Goal: Communication & Community: Answer question/provide support

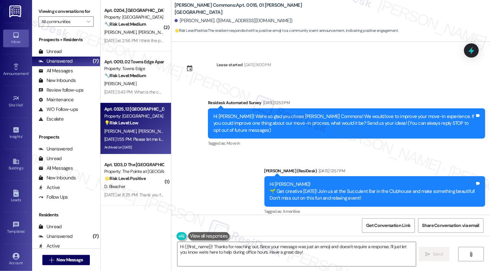
scroll to position [1553, 0]
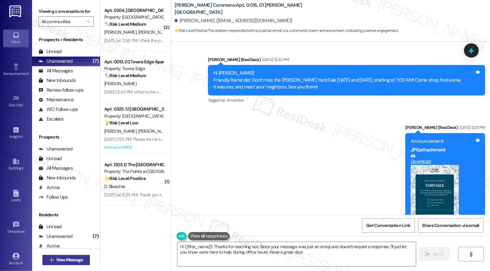
click at [74, 258] on span "New Message" at bounding box center [70, 259] width 26 height 7
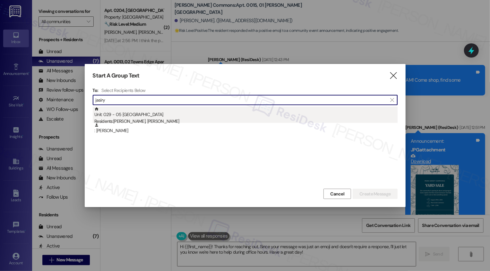
type input "jasiry"
click at [163, 118] on div "Unit: 029 - 05 [GEOGRAPHIC_DATA] Residents: [PERSON_NAME], [PERSON_NAME]" at bounding box center [245, 116] width 303 height 18
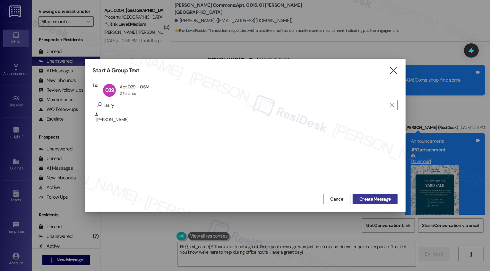
click at [360, 197] on span "Create Message" at bounding box center [375, 199] width 31 height 7
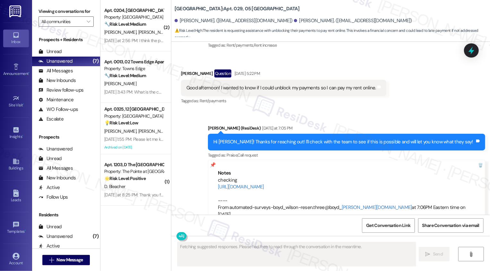
scroll to position [3990, 0]
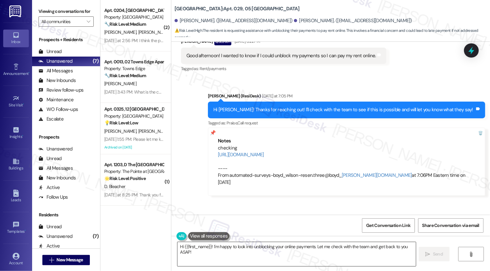
click at [221, 256] on textarea "Hi {{first_name}}! I'm happy to look into unblocking your online payments. Let …" at bounding box center [297, 254] width 239 height 24
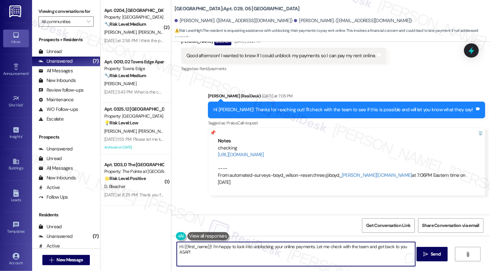
click at [179, 19] on div "[PERSON_NAME]. ([EMAIL_ADDRESS][DOMAIN_NAME])" at bounding box center [234, 20] width 118 height 7
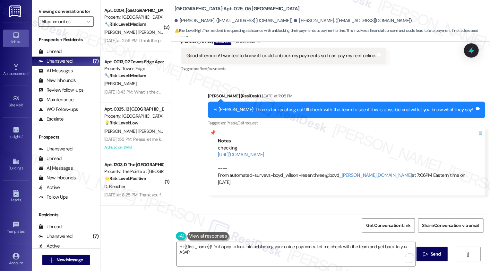
click at [179, 19] on div "[PERSON_NAME]. ([EMAIL_ADDRESS][DOMAIN_NAME])" at bounding box center [234, 20] width 118 height 7
copy div "Jasiry"
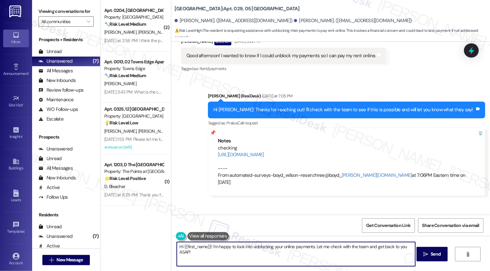
drag, startPoint x: 180, startPoint y: 245, endPoint x: 200, endPoint y: 264, distance: 27.5
click at [200, 264] on textarea "Hi {{first_name}}! I'm happy to look into unblocking your online payments. Let …" at bounding box center [296, 254] width 239 height 24
paste textarea "Jasiry"
paste textarea "need to make a few payments in a row via money order before we will unblock the…"
click at [377, 247] on textarea "Hi [PERSON_NAME]! I was informed by the team that [PERSON_NAME] was already in …" at bounding box center [296, 254] width 239 height 24
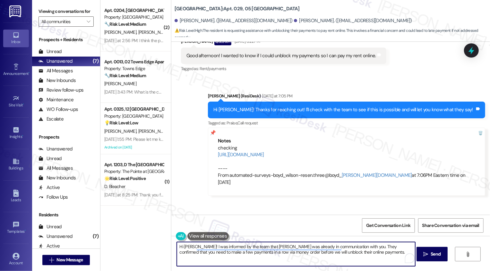
click at [272, 252] on textarea "Hi [PERSON_NAME]! I was informed by the team that [PERSON_NAME] was already in …" at bounding box center [296, 254] width 239 height 24
click at [269, 252] on textarea "Hi [PERSON_NAME]! I was informed by the team that [PERSON_NAME] was already in …" at bounding box center [296, 254] width 239 height 24
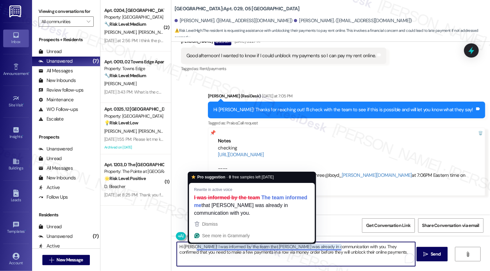
click at [300, 253] on textarea "Hi [PERSON_NAME]! I was informed by the team that [PERSON_NAME] was already in …" at bounding box center [296, 254] width 239 height 24
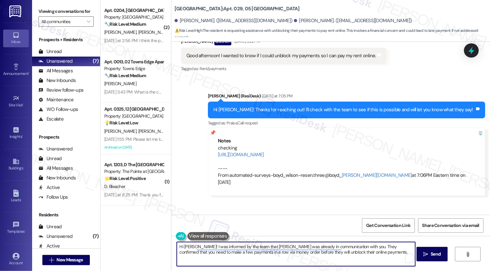
click at [300, 253] on textarea "Hi [PERSON_NAME]! I was informed by the team that [PERSON_NAME] was already in …" at bounding box center [296, 254] width 239 height 24
click at [350, 254] on textarea "Hi [PERSON_NAME]! I was informed by the team that [PERSON_NAME] was already in …" at bounding box center [296, 254] width 239 height 24
click at [275, 251] on textarea "Hi [PERSON_NAME]! The team informed me that [PERSON_NAME] was already in commun…" at bounding box center [296, 254] width 239 height 24
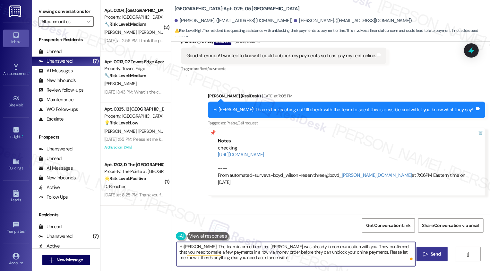
type textarea "Hi [PERSON_NAME]! The team informed me that [PERSON_NAME] was already in commun…"
click at [430, 252] on span "Send" at bounding box center [436, 253] width 13 height 7
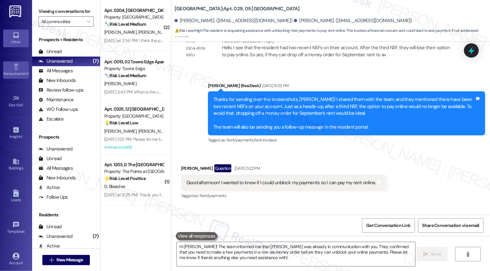
scroll to position [3816, 0]
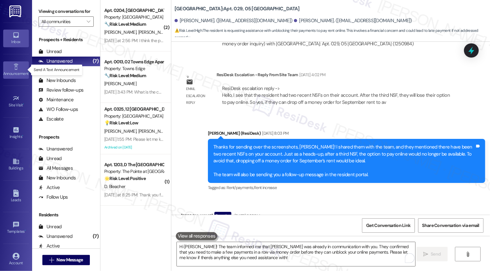
click at [13, 68] on icon at bounding box center [16, 66] width 7 height 7
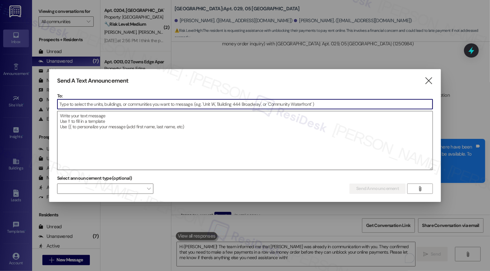
click at [94, 114] on textarea at bounding box center [245, 140] width 376 height 58
paste textarea "Hi {{first_name}}! Friendly reminder: Don't miss the Community Yard Sale this w…"
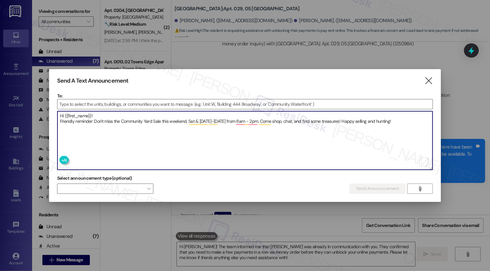
click at [358, 122] on textarea "Hi {{first_name}}! Friendly reminder: Don't miss the Community Yard Sale this w…" at bounding box center [245, 140] width 376 height 58
click at [397, 121] on textarea "Hi {{first_name}}! Friendly reminder: Don't miss the Community Yard Sale this w…" at bounding box center [245, 140] width 376 height 58
type textarea "Hi {{first_name}}! Friendly reminder: Don't miss the Community Yard Sale this w…"
click at [218, 101] on input at bounding box center [245, 104] width 376 height 10
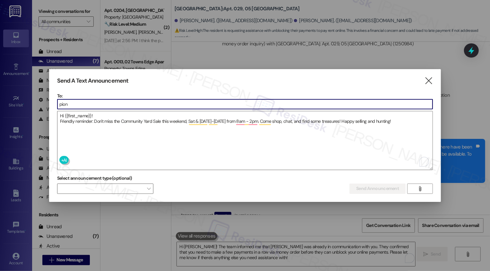
click at [148, 103] on input "pion" at bounding box center [245, 104] width 376 height 10
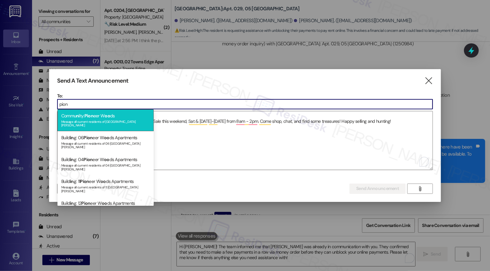
type input "pion"
click at [135, 115] on div "Commu ni ty: Pion eer W oo ds Message all current residents of [GEOGRAPHIC_DATA…" at bounding box center [105, 120] width 96 height 22
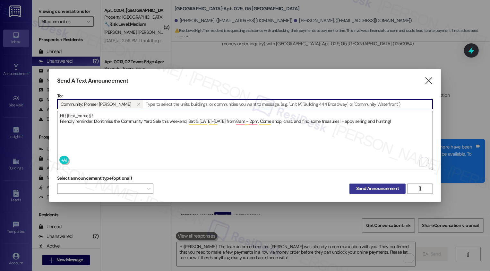
click at [368, 186] on span "Send Announcement" at bounding box center [377, 188] width 43 height 7
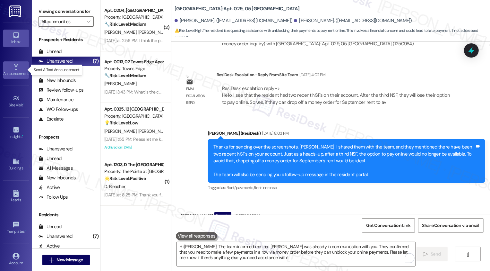
click at [13, 67] on icon at bounding box center [16, 66] width 7 height 7
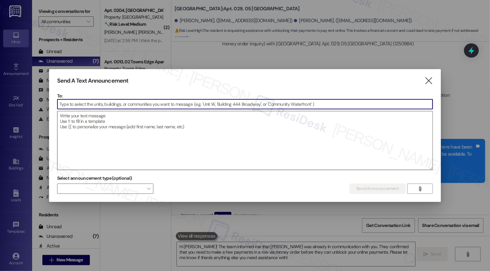
click at [283, 131] on textarea at bounding box center [245, 140] width 376 height 58
click at [286, 131] on textarea at bounding box center [245, 140] width 376 height 58
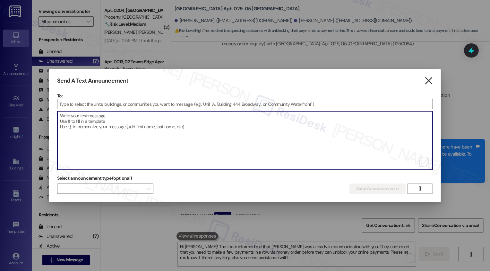
click at [431, 83] on icon "" at bounding box center [429, 80] width 9 height 7
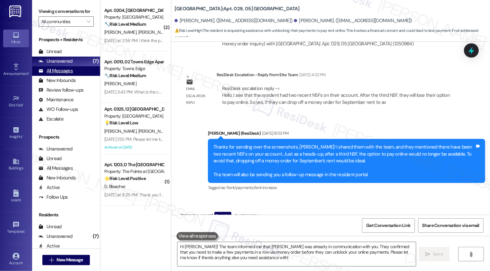
click at [66, 74] on div "All Messages" at bounding box center [56, 70] width 34 height 7
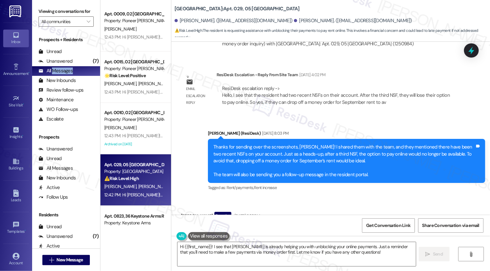
scroll to position [4058, 0]
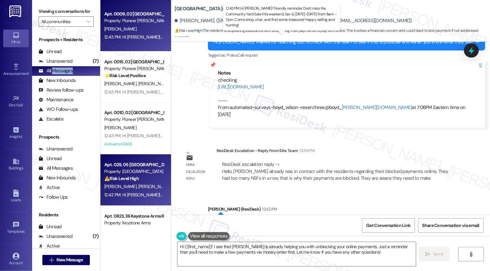
click at [139, 35] on div "12:43 PM: Hi [PERSON_NAME]! Friendly reminder: Don't miss the Community Yard Sa…" at bounding box center [298, 37] width 388 height 6
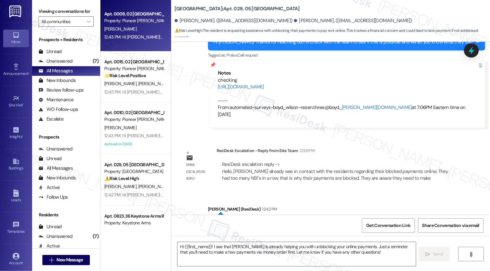
click at [139, 35] on div "12:43 PM: Hi [PERSON_NAME]! Friendly reminder: Don't miss the Community Yard Sa…" at bounding box center [298, 37] width 388 height 6
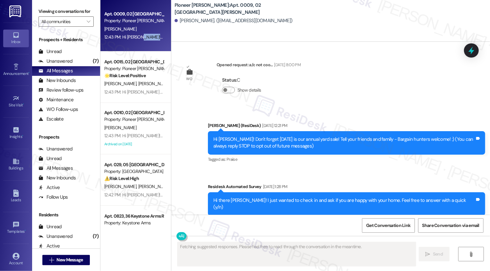
scroll to position [4268, 0]
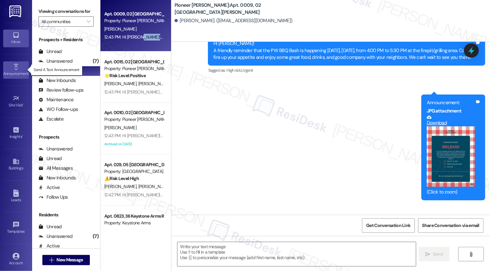
click at [13, 75] on div "Announcement •" at bounding box center [16, 73] width 32 height 6
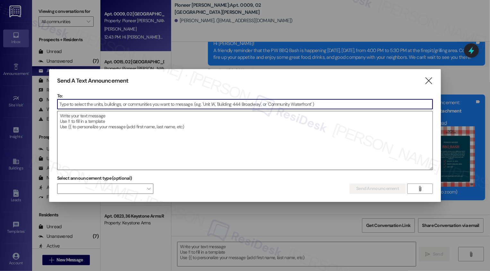
click at [94, 124] on textarea at bounding box center [245, 140] width 376 height 58
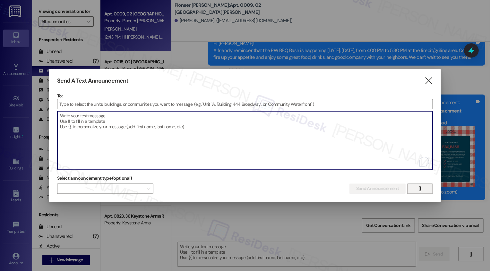
click at [422, 189] on icon "" at bounding box center [420, 188] width 5 height 5
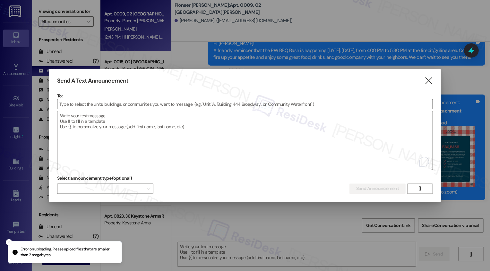
click at [134, 105] on input at bounding box center [245, 104] width 376 height 10
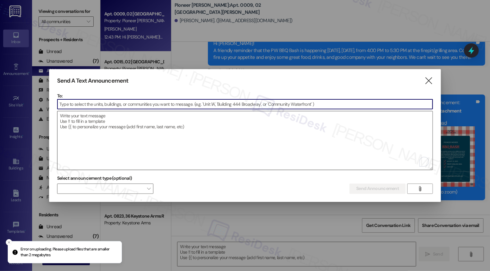
click at [221, 166] on textarea "To enrich screen reader interactions, please activate Accessibility in Grammarl…" at bounding box center [245, 140] width 376 height 58
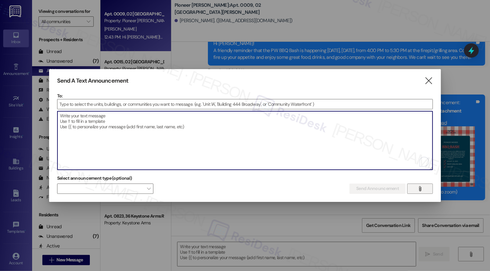
click at [418, 187] on span "" at bounding box center [420, 189] width 7 height 10
click at [196, 100] on input at bounding box center [245, 104] width 376 height 10
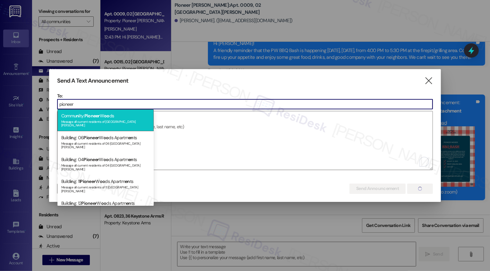
type input "pioneer"
click at [127, 118] on div "Message all current residents of [GEOGRAPHIC_DATA][PERSON_NAME]" at bounding box center [105, 122] width 89 height 9
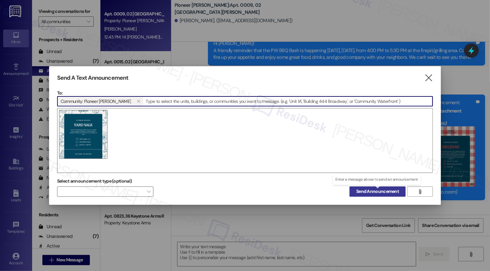
click at [372, 190] on span "Send Announcement" at bounding box center [377, 191] width 43 height 7
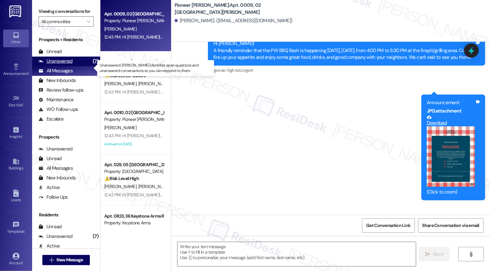
click at [74, 66] on div "Unanswered (7)" at bounding box center [66, 62] width 68 height 10
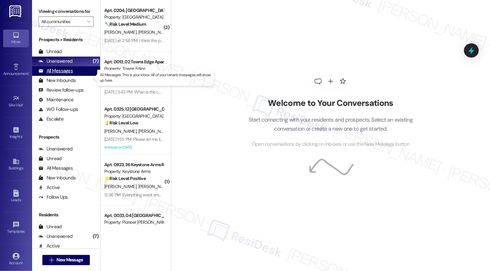
click at [73, 75] on div "All Messages (undefined)" at bounding box center [66, 71] width 68 height 10
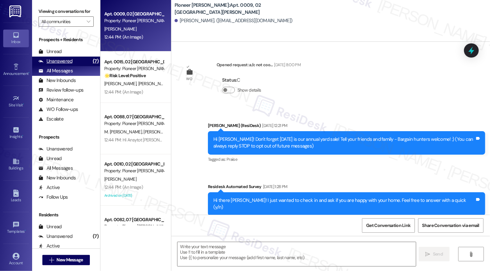
click at [83, 66] on div "Unanswered (7)" at bounding box center [66, 62] width 68 height 10
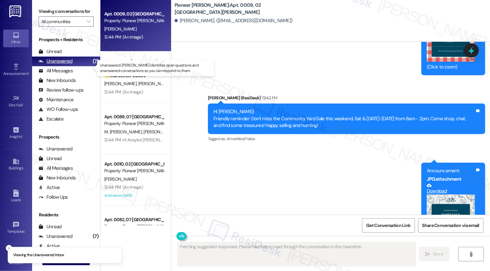
scroll to position [4393, 0]
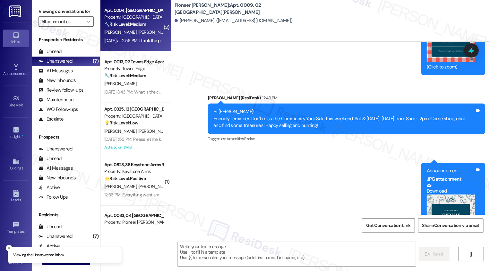
click at [128, 26] on strong "🔧 Risk Level: Medium" at bounding box center [125, 24] width 42 height 6
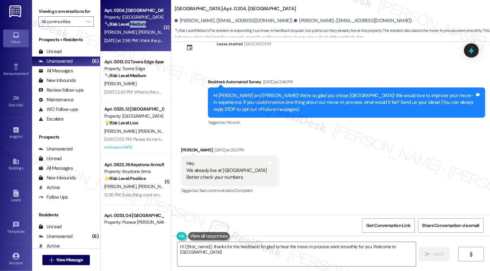
scroll to position [60, 0]
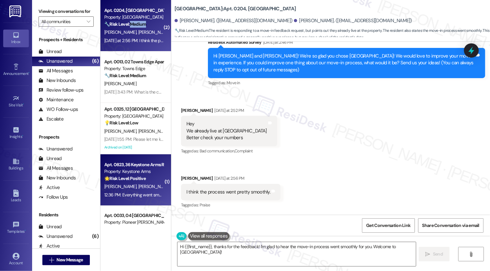
click at [135, 178] on strong "🌟 Risk Level: Positive" at bounding box center [124, 178] width 41 height 6
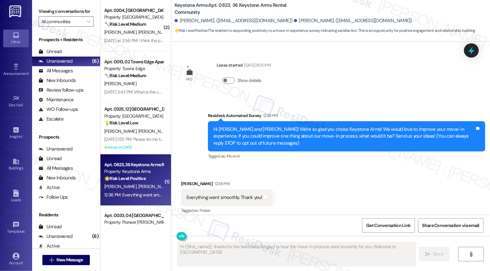
scroll to position [66, 0]
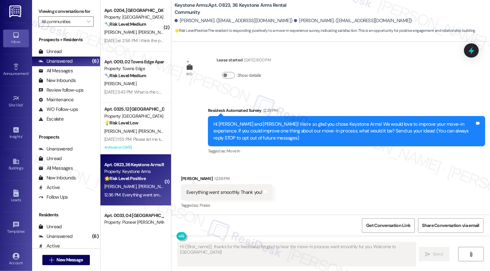
click at [135, 178] on strong "🌟 Risk Level: Positive" at bounding box center [124, 178] width 41 height 6
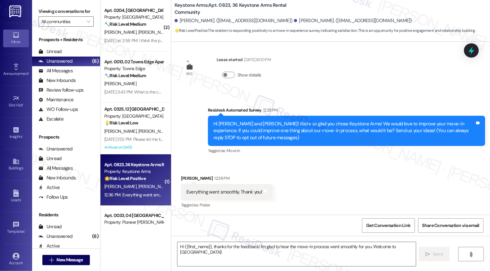
scroll to position [83, 0]
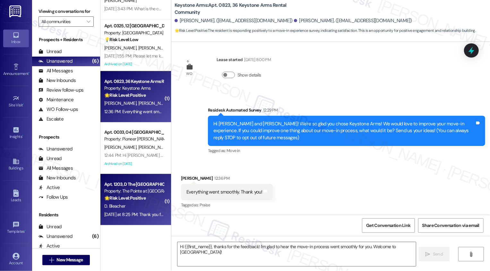
click at [135, 191] on div "Property: The Pointe at [GEOGRAPHIC_DATA]" at bounding box center [133, 191] width 59 height 7
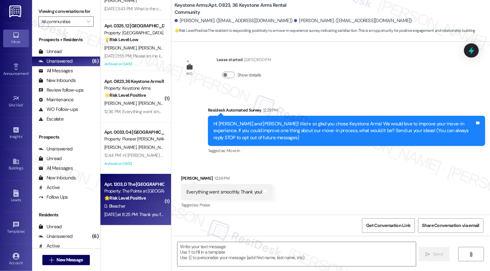
click at [135, 191] on div "Property: The Pointe at [GEOGRAPHIC_DATA]" at bounding box center [133, 191] width 59 height 7
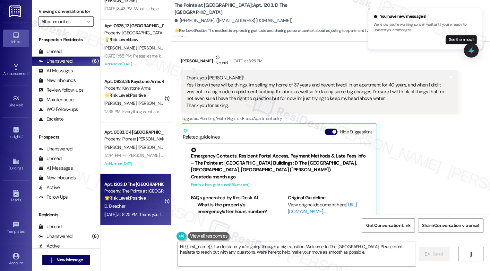
scroll to position [406, 0]
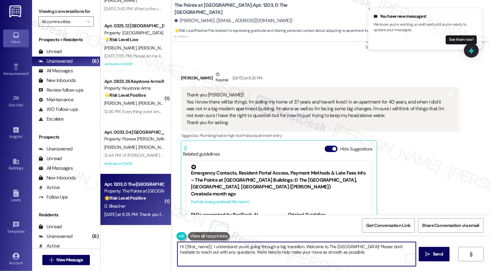
drag, startPoint x: 303, startPoint y: 245, endPoint x: 369, endPoint y: 248, distance: 66.5
click at [369, 248] on textarea "Hi {{first_name}}, I understand you're going through a big transition. Welcome …" at bounding box center [297, 254] width 239 height 24
drag, startPoint x: 208, startPoint y: 247, endPoint x: 174, endPoint y: 247, distance: 34.4
click at [172, 247] on div "Hi {{first_name}}, I understand you're going through a big transition. Please d…" at bounding box center [330, 260] width 319 height 48
click at [196, 253] on textarea "I understand you're going through a big transition. Please don't hesitate to re…" at bounding box center [296, 254] width 239 height 24
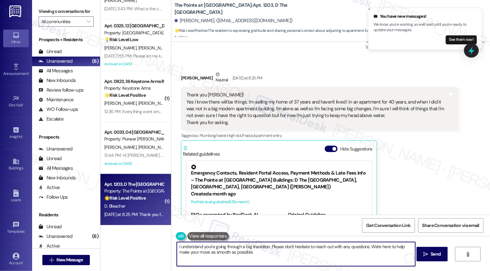
click at [199, 253] on textarea "I understand you're going through a big transition. Please don't hesitate to re…" at bounding box center [296, 254] width 239 height 24
click at [271, 253] on textarea "I understand you're going through a big transition. Please don't hesitate to re…" at bounding box center [296, 254] width 239 height 24
click at [365, 247] on textarea "I understand you're going through a big transition. Please don't hesitate to re…" at bounding box center [296, 254] width 239 height 24
type textarea "I understand you're going through a big transition. Please don't hesitate to re…"
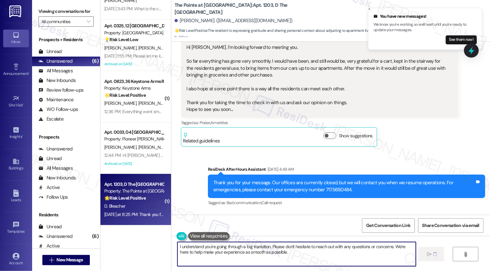
scroll to position [134, 0]
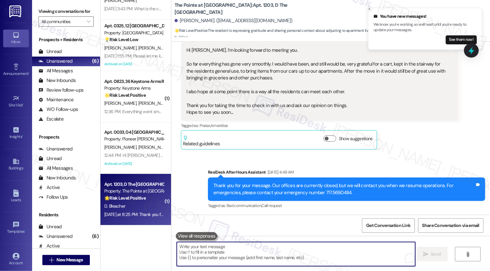
click at [371, 8] on icon "Close toast" at bounding box center [370, 9] width 4 height 4
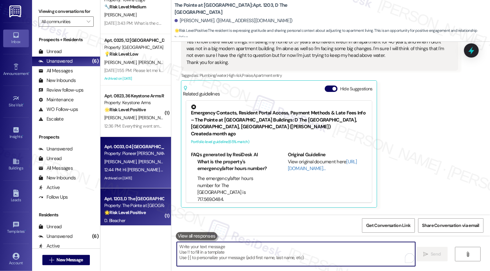
scroll to position [0, 0]
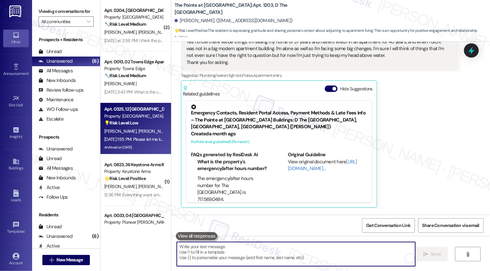
click at [150, 107] on div "Apt. 0325, 12 [GEOGRAPHIC_DATA]" at bounding box center [133, 109] width 59 height 7
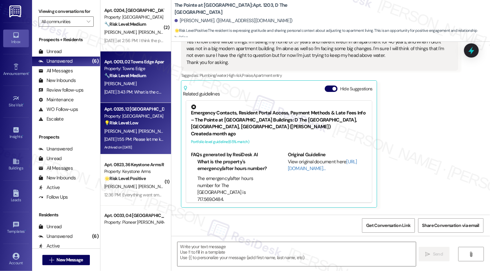
click at [144, 87] on div "[PERSON_NAME]" at bounding box center [134, 84] width 61 height 8
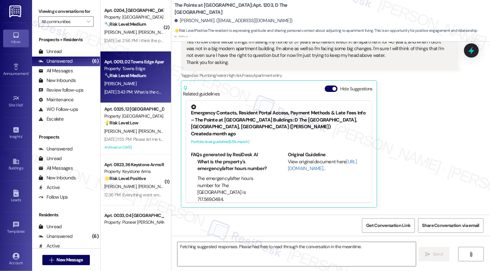
click at [144, 87] on div "[PERSON_NAME]" at bounding box center [134, 84] width 61 height 8
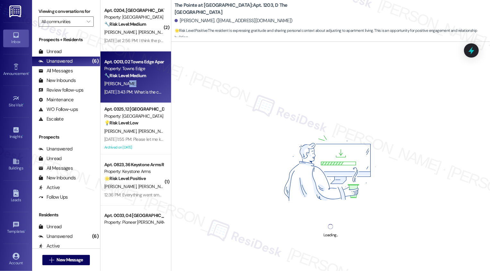
click at [144, 87] on div "[PERSON_NAME]" at bounding box center [134, 84] width 61 height 8
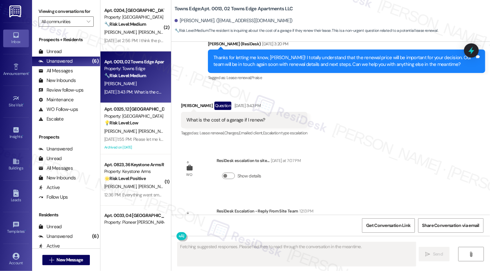
scroll to position [1630, 0]
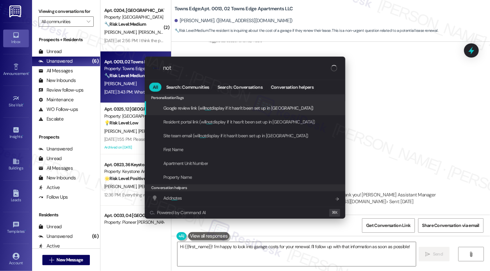
type input "note"
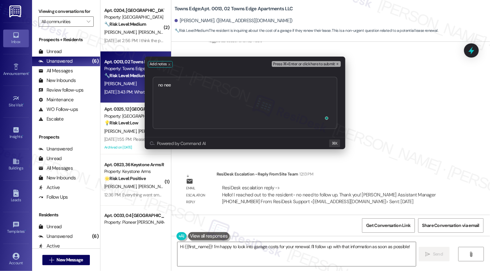
type textarea "no need"
click at [474, 140] on div "Add notes Press ⌘+Enter or click here to submit no need to Submit Powered by Co…" at bounding box center [245, 135] width 490 height 271
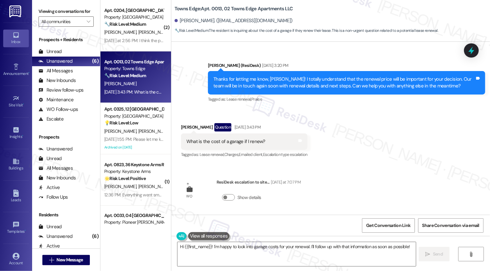
scroll to position [1576, 0]
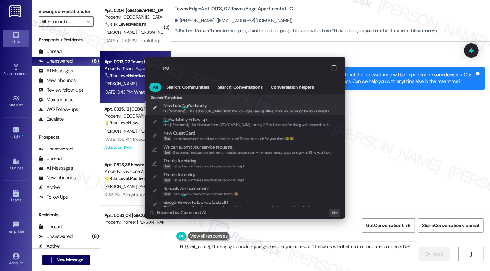
type input "n"
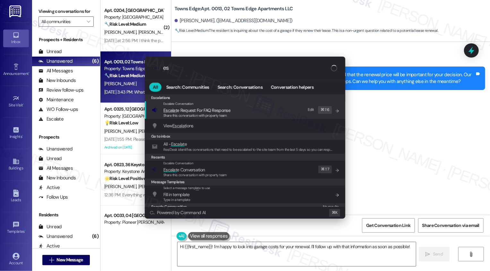
type input "e"
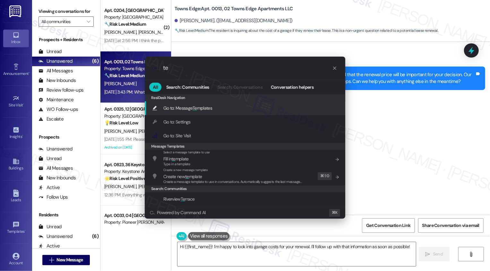
type input "t"
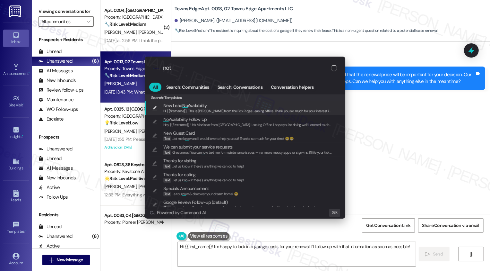
type input "note"
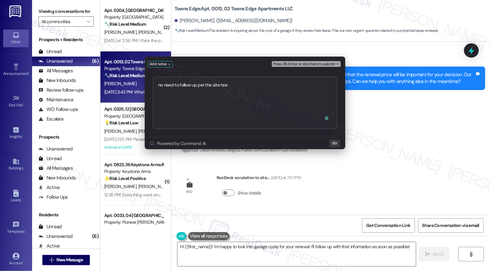
type textarea "no need to follow up per the site team"
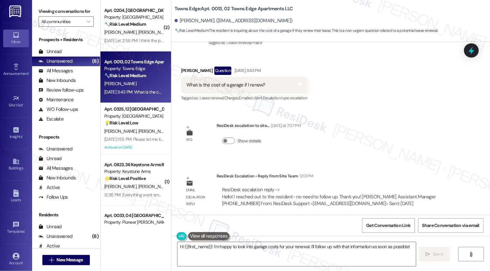
scroll to position [1630, 0]
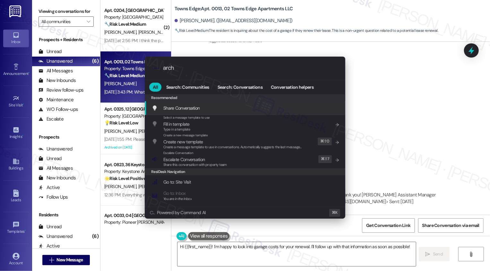
type input "archi"
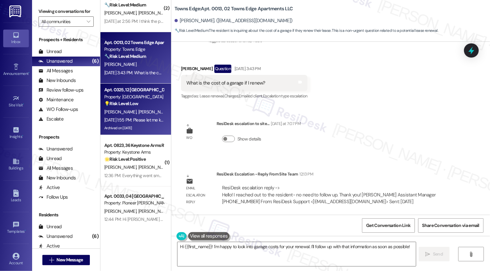
scroll to position [42, 0]
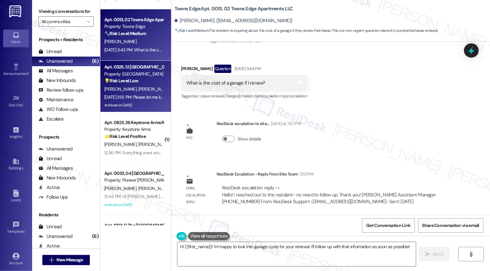
click at [135, 92] on div "J. Cirillo D. Cirillo" at bounding box center [134, 89] width 61 height 8
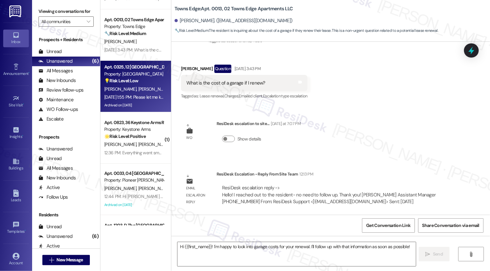
type textarea "Fetching suggested responses. Please feel free to read through the conversation…"
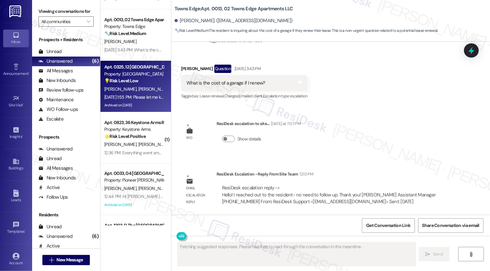
click at [135, 92] on div "J. Cirillo D. Cirillo" at bounding box center [134, 89] width 61 height 8
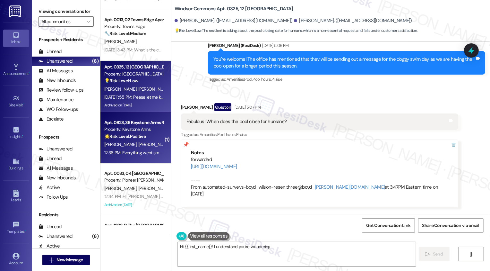
scroll to position [69, 0]
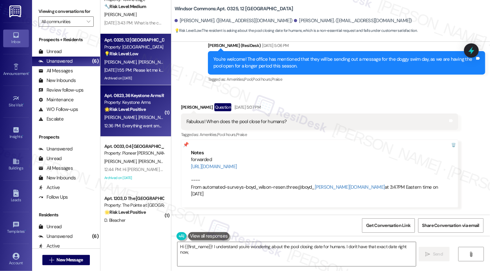
type textarea "Hi {{first_name}}! I understand you're wondering about the pool closing date fo…"
click at [127, 108] on strong "🌟 Risk Level: Positive" at bounding box center [124, 109] width 41 height 6
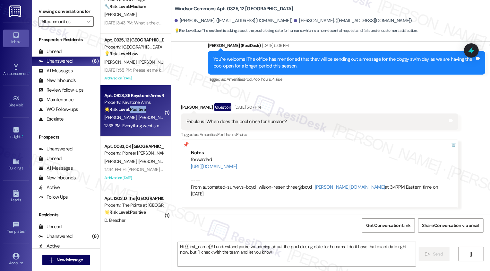
click at [127, 108] on strong "🌟 Risk Level: Positive" at bounding box center [124, 109] width 41 height 6
type textarea "Hi {{first_name}}! I understand you're wondering about the pool closing date fo…"
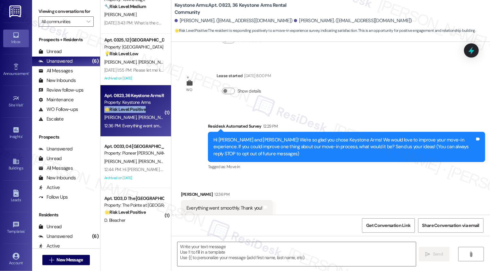
type textarea "Fetching suggested responses. Please feel free to read through the conversation…"
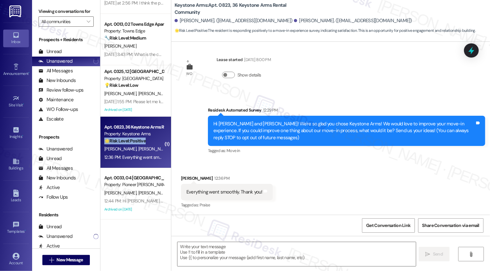
scroll to position [0, 0]
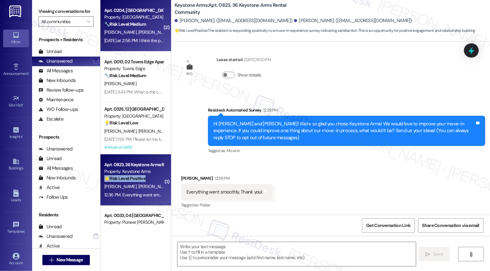
click at [137, 44] on div "Yesterday at 2:56 PM: I think the process went pretty smoothly. Yesterday at 2:…" at bounding box center [134, 41] width 61 height 8
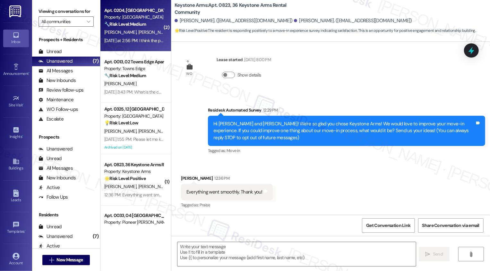
click at [137, 44] on div "Yesterday at 2:56 PM: I think the process went pretty smoothly. Yesterday at 2:…" at bounding box center [134, 41] width 61 height 8
type textarea "Fetching suggested responses. Please feel free to read through the conversation…"
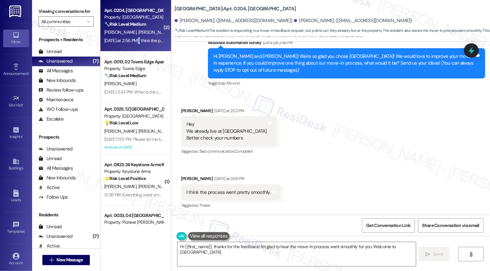
type textarea "Hi {{first_name}}, thanks for the feedback! I'm glad to hear the move-in proces…"
